Goal: Transaction & Acquisition: Obtain resource

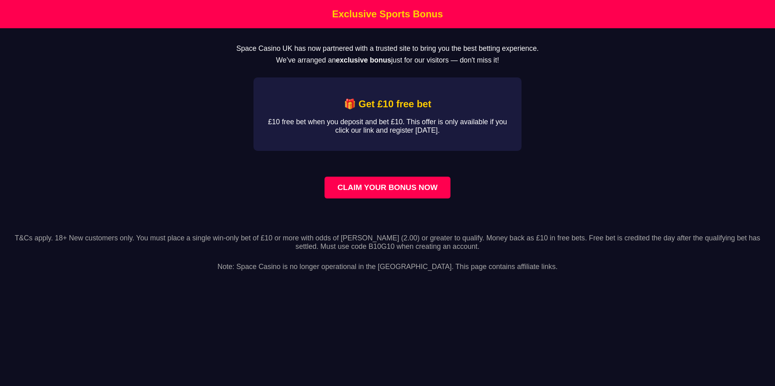
click at [351, 198] on link "CLAIM YOUR BONUS NOW" at bounding box center [388, 188] width 126 height 22
click at [357, 199] on link "CLAIM YOUR BONUS NOW" at bounding box center [388, 188] width 126 height 22
